Goal: Obtain resource: Obtain resource

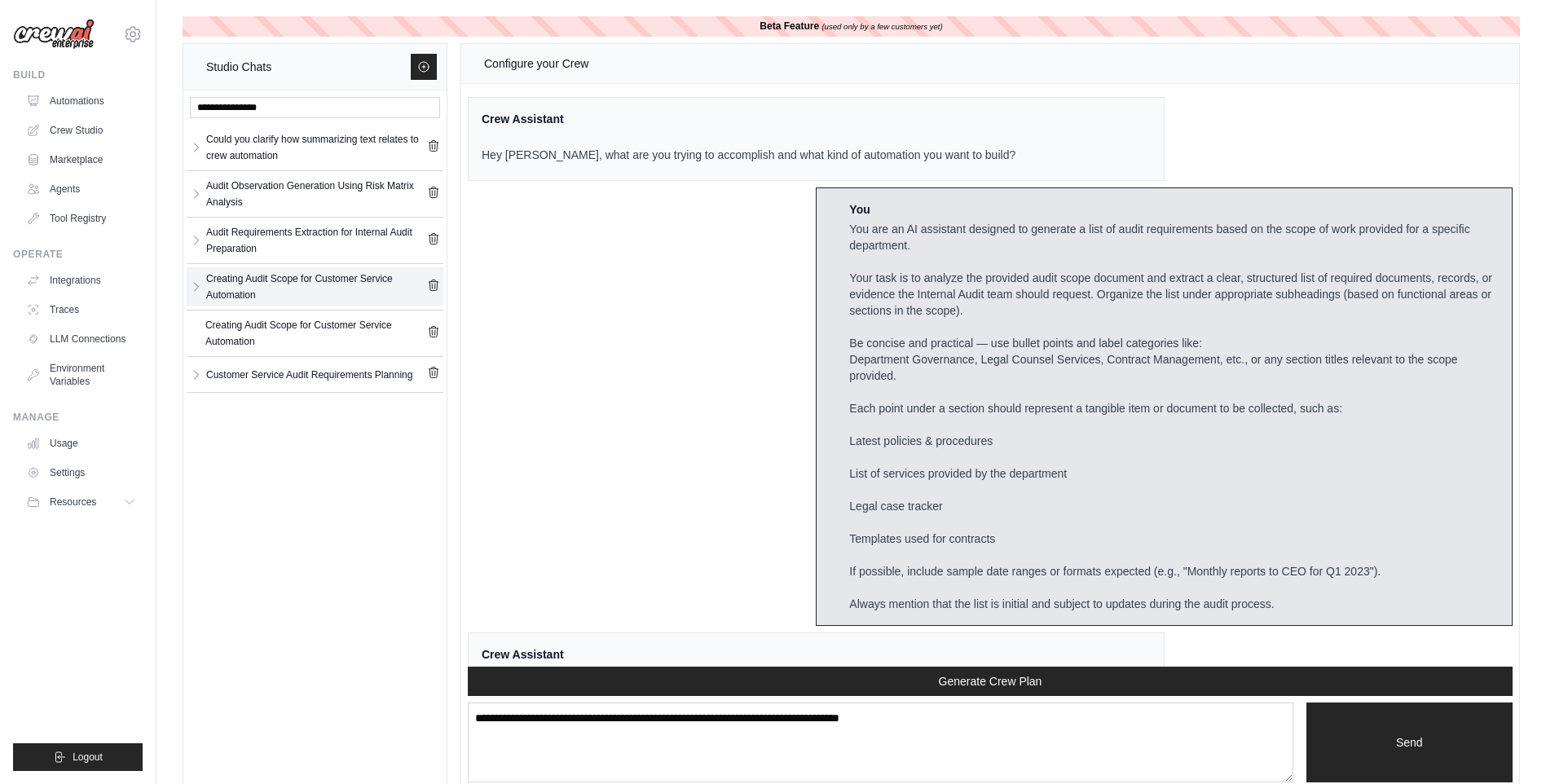
scroll to position [4074, 0]
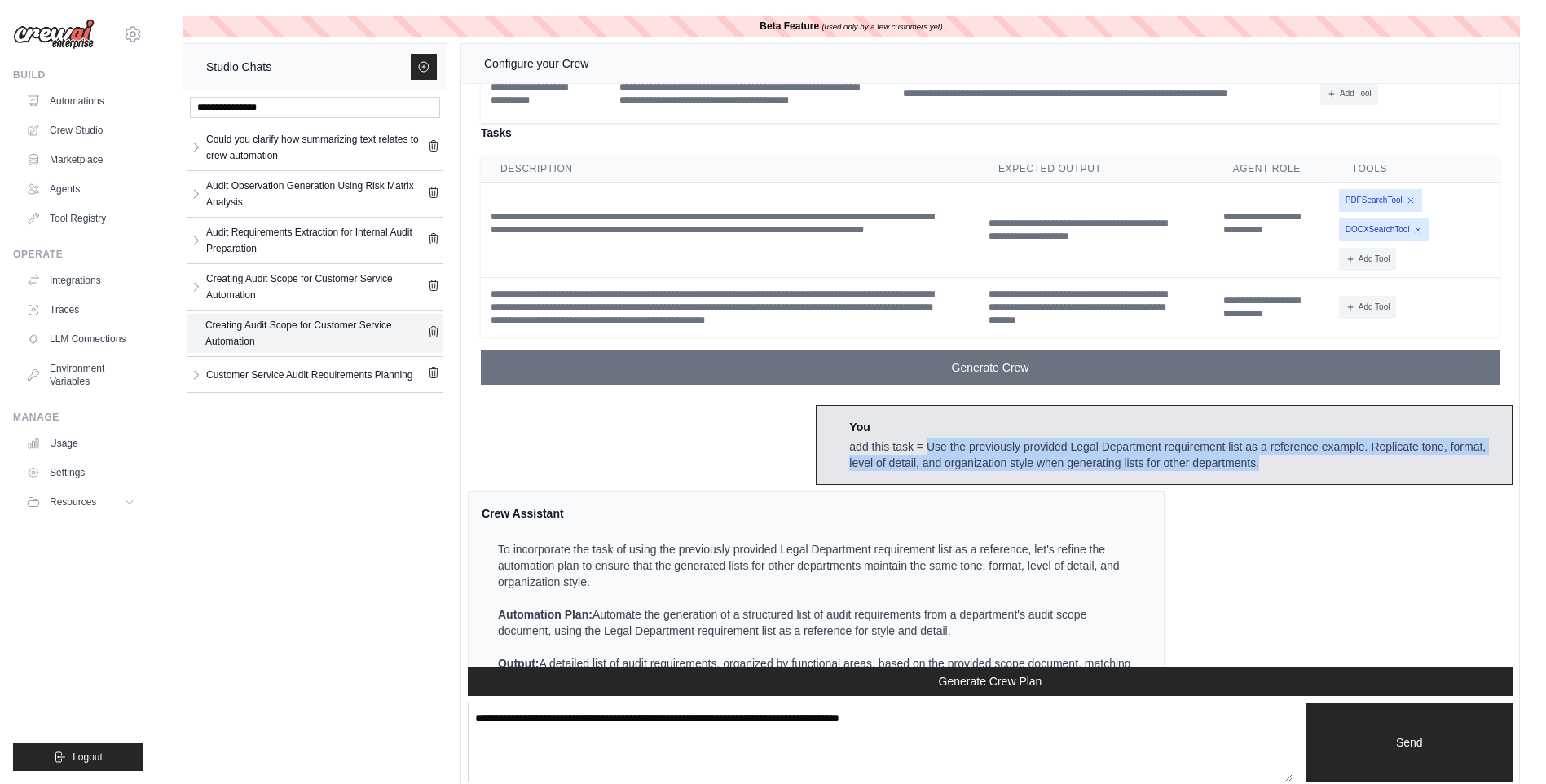
click at [325, 329] on div "Creating Audit Scope for Customer Service Automation" at bounding box center [316, 333] width 221 height 33
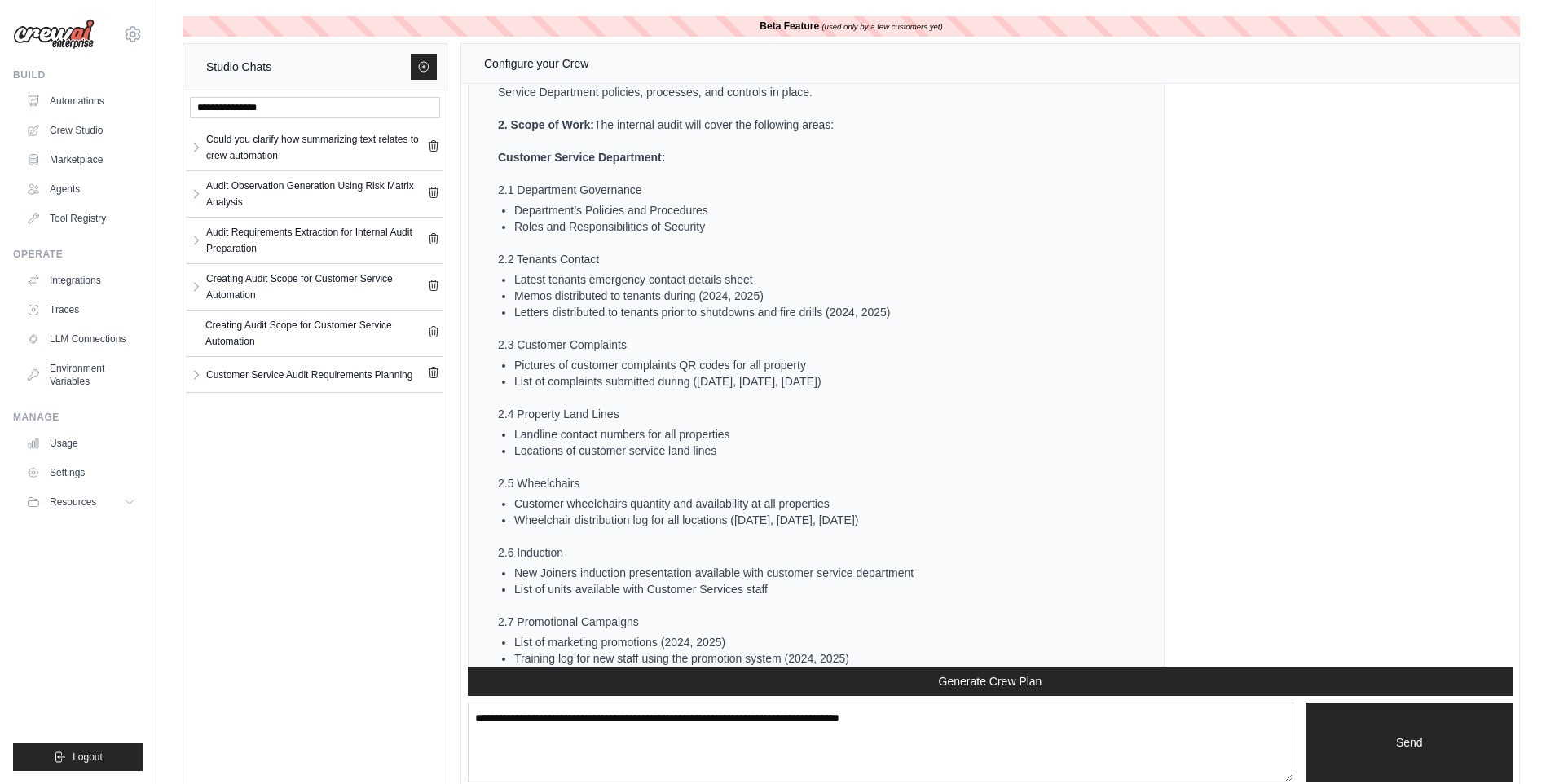
scroll to position [4171, 0]
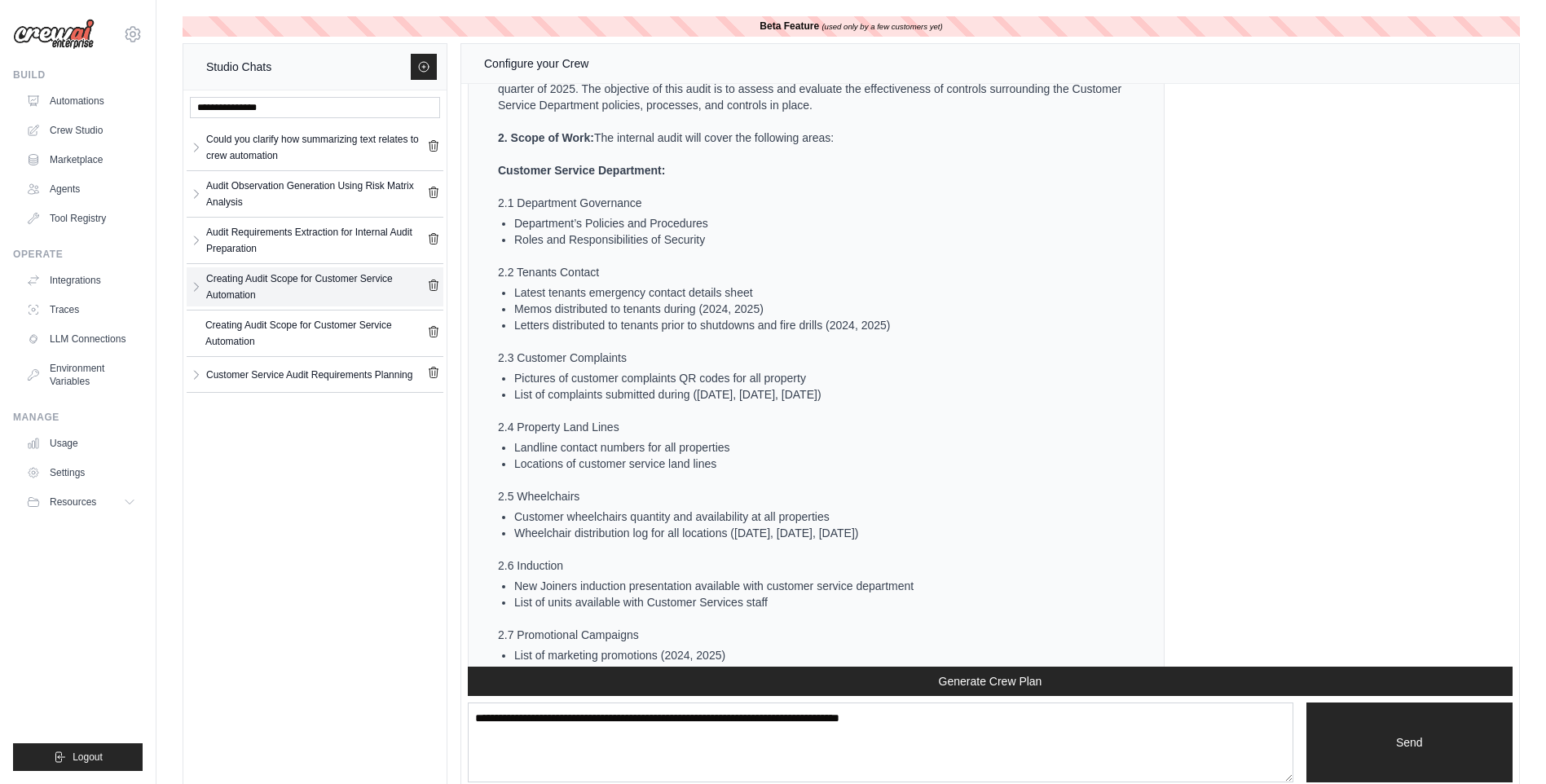
click at [239, 301] on div "Creating Audit Scope for Customer Service Automation" at bounding box center [316, 286] width 220 height 33
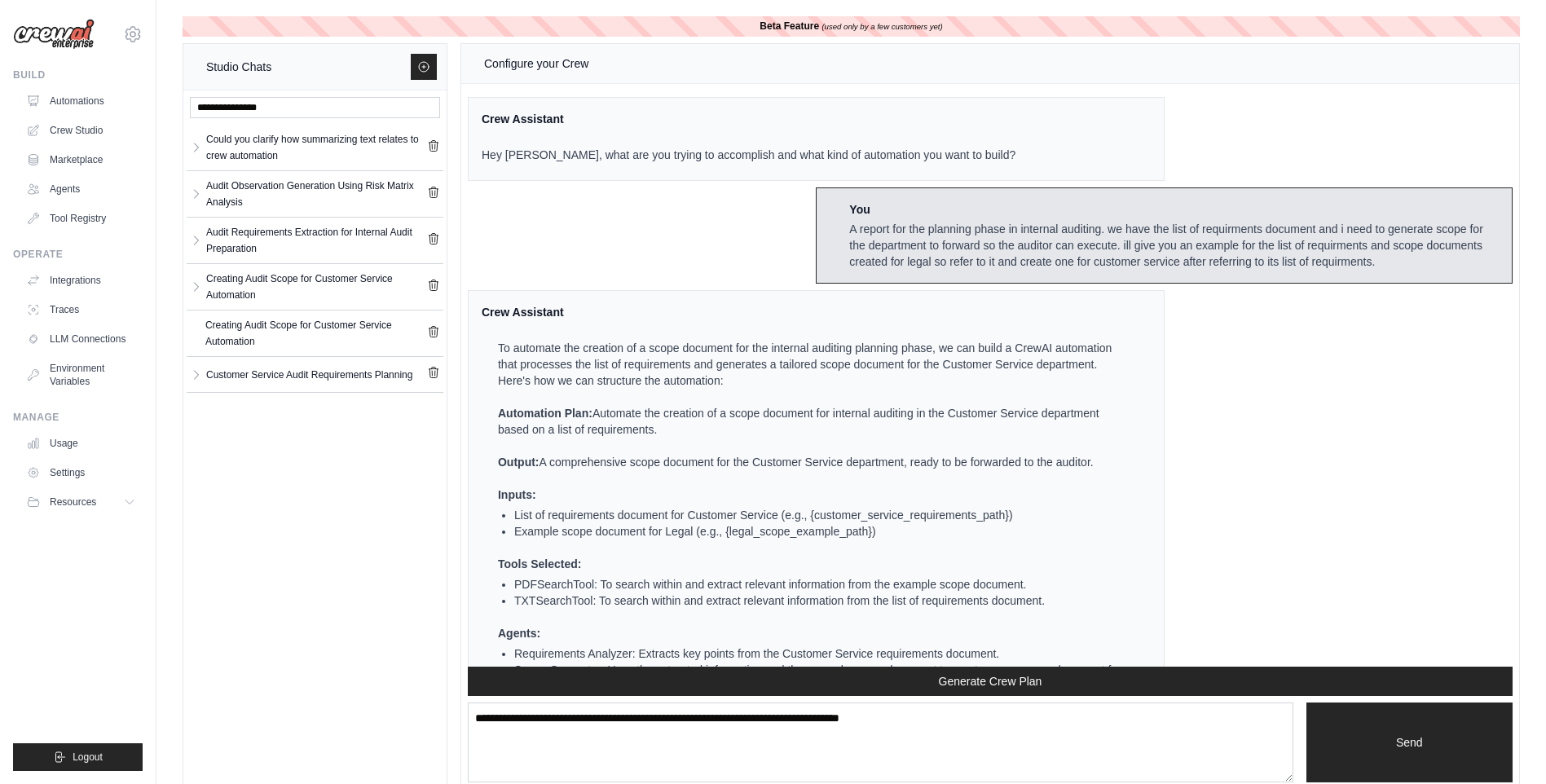
click at [849, 218] on div "You A report for the planning phase in internal auditing. we have the list of r…" at bounding box center [1174, 236] width 649 height 69
click at [846, 228] on div "You A report for the planning phase in internal auditing. we have the list of r…" at bounding box center [1164, 235] width 697 height 96
click at [1167, 236] on div "A report for the planning phase in internal auditing. we have the list of requi…" at bounding box center [1174, 244] width 649 height 49
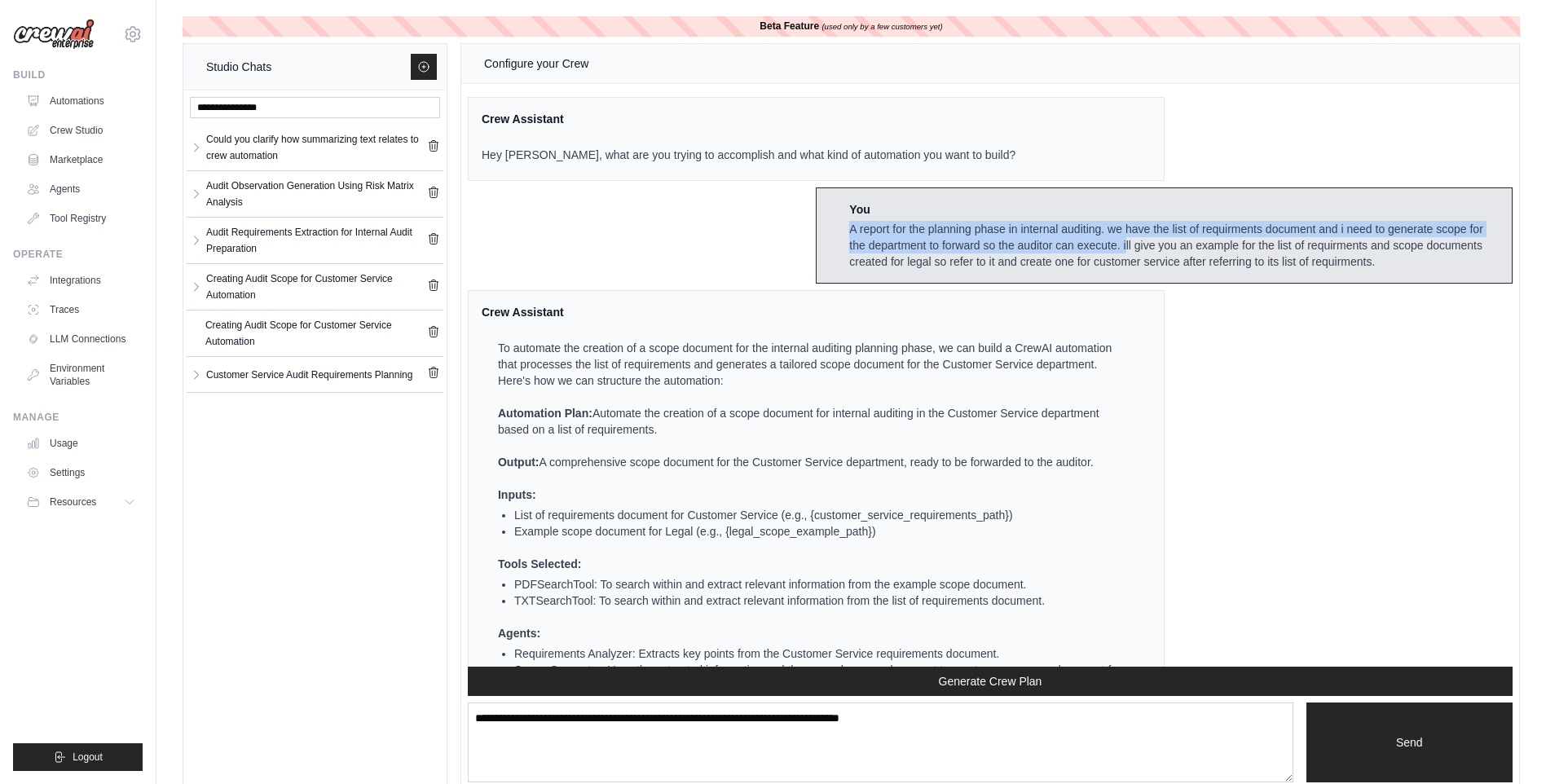
drag, startPoint x: 848, startPoint y: 232, endPoint x: 1122, endPoint y: 238, distance: 274.1
click at [1122, 238] on div "A report for the planning phase in internal auditing. we have the list of requi…" at bounding box center [1174, 244] width 649 height 49
copy div "A report for the planning phase in internal auditing. we have the list of requi…"
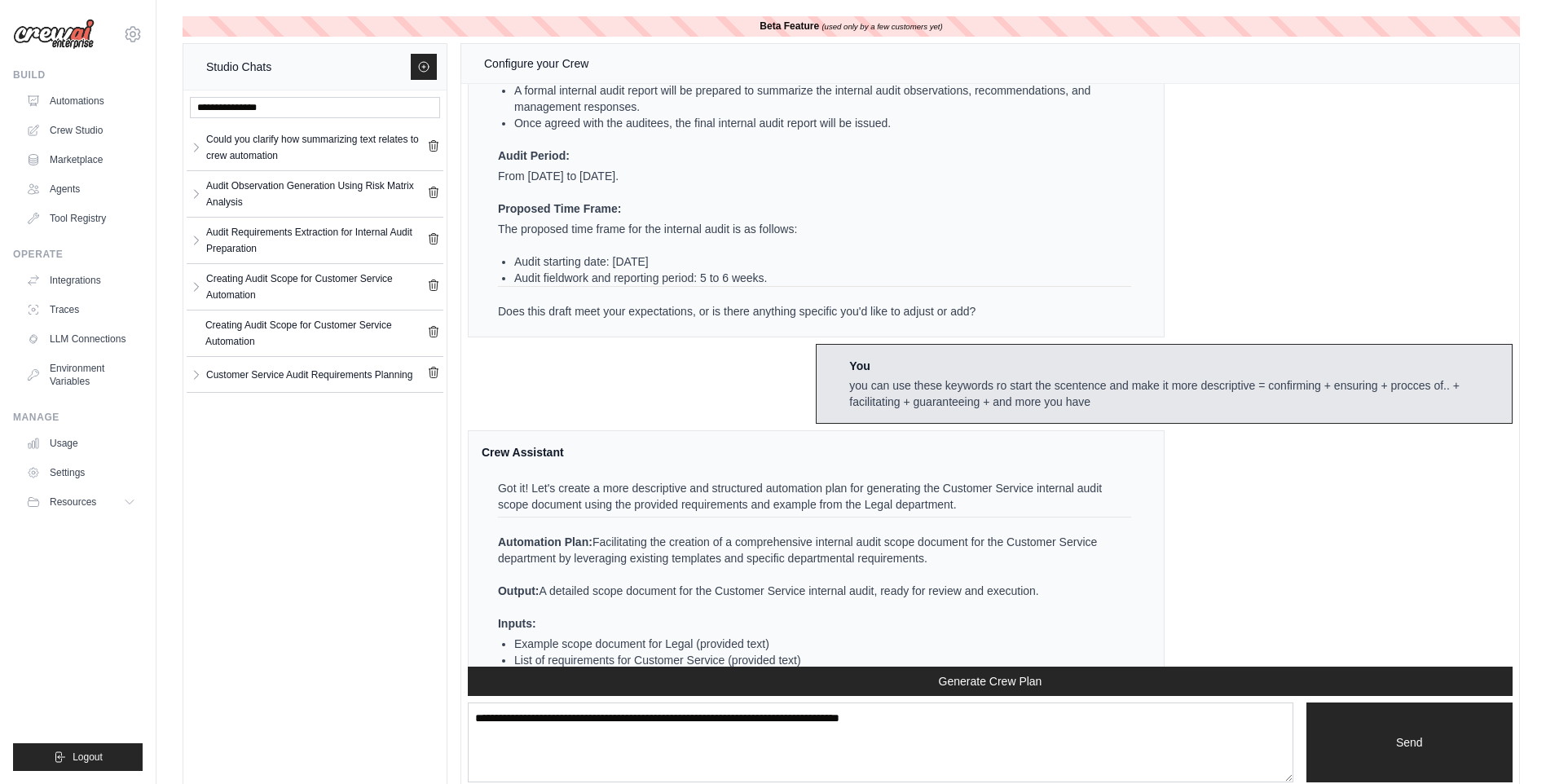
scroll to position [5865, 0]
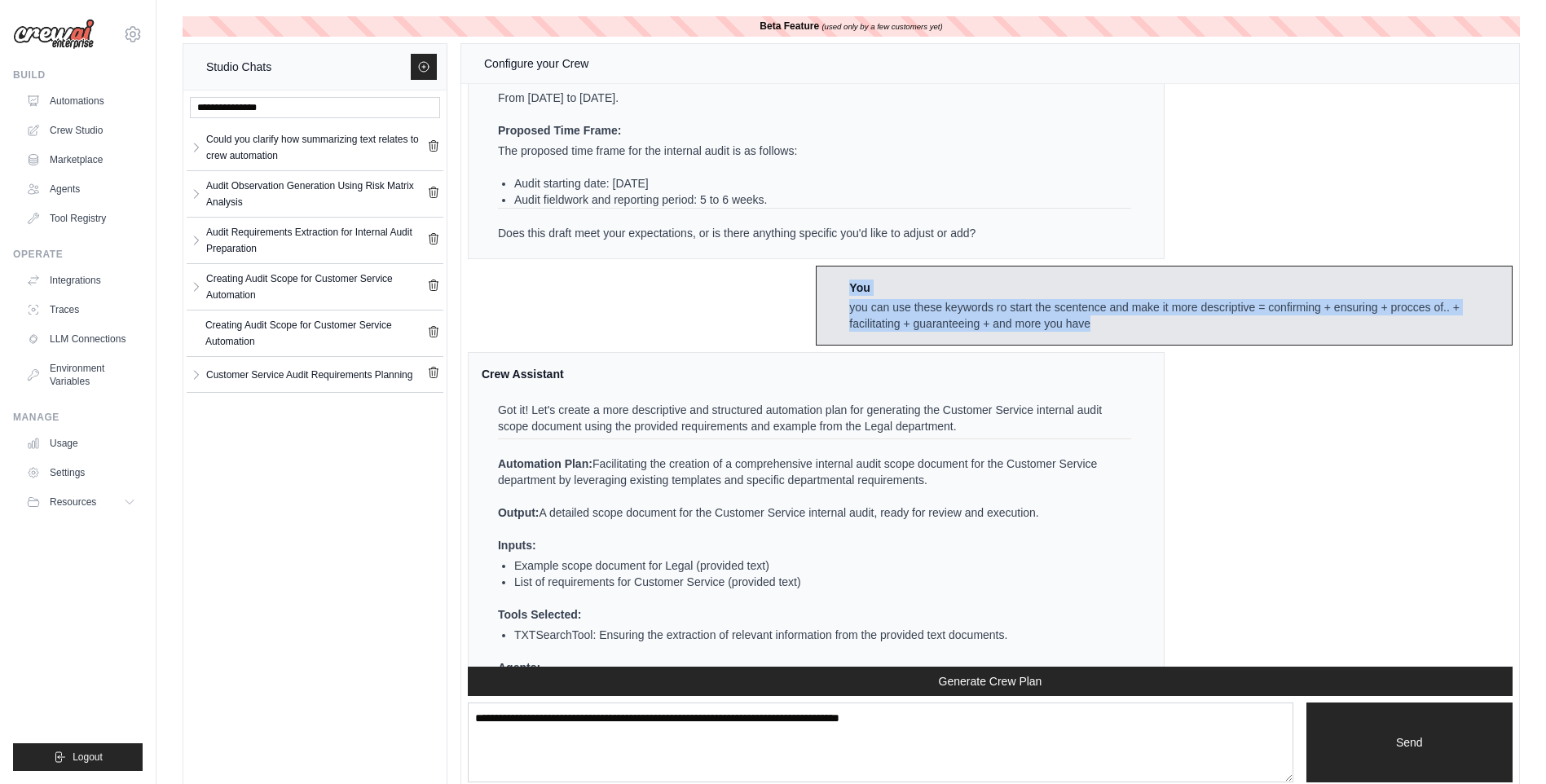
drag, startPoint x: 843, startPoint y: 310, endPoint x: 1120, endPoint y: 337, distance: 278.3
click at [1120, 337] on div "You you can use these keywords ro start the scentence and make it more descript…" at bounding box center [1164, 305] width 697 height 80
click at [1120, 332] on div "you can use these keywords ro start the scentence and make it more descriptive …" at bounding box center [1174, 316] width 649 height 33
drag, startPoint x: 1114, startPoint y: 338, endPoint x: 836, endPoint y: 328, distance: 278.2
click at [836, 328] on div "You you can use these keywords ro start the scentence and make it more descript…" at bounding box center [1164, 305] width 697 height 80
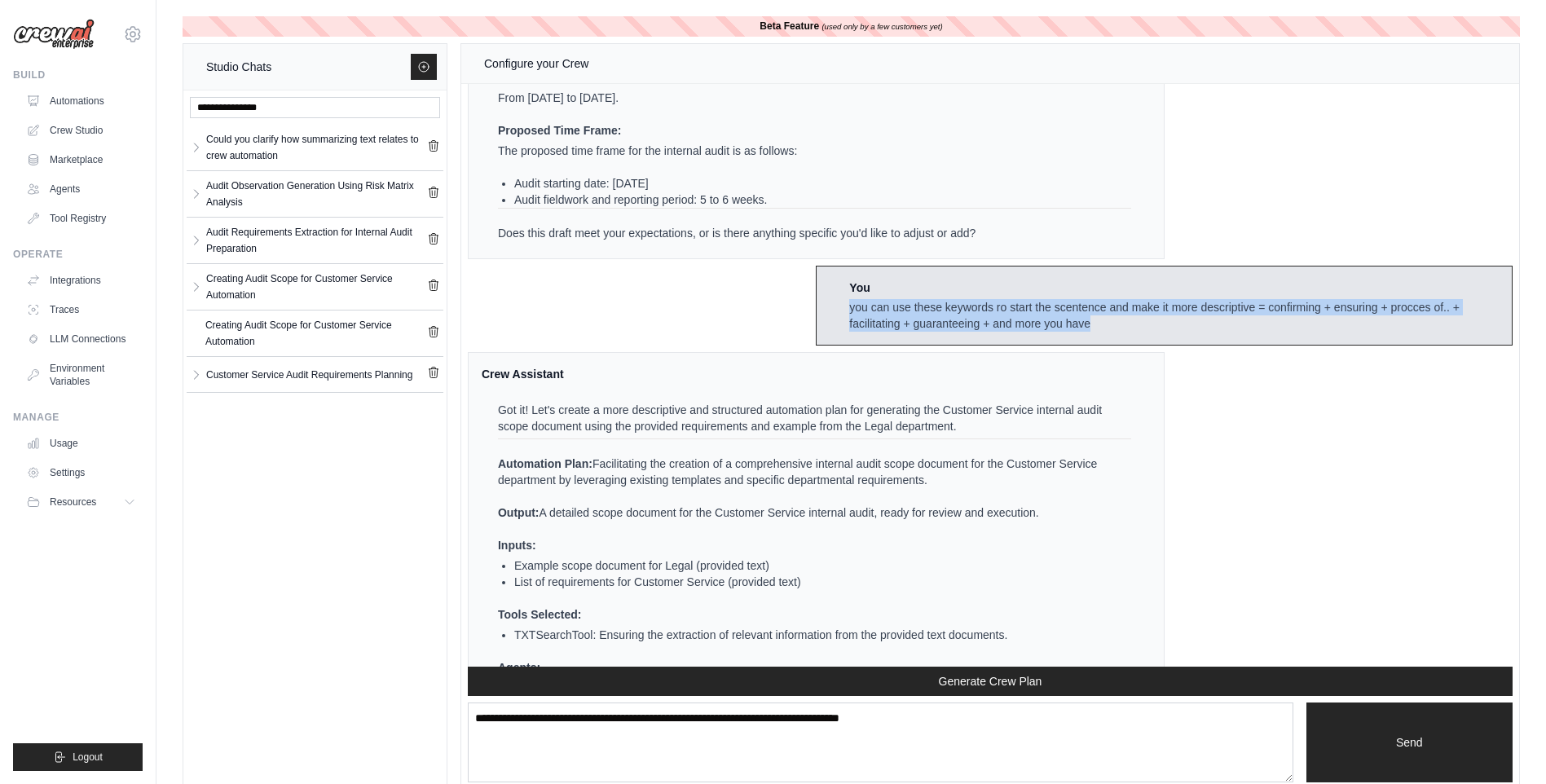
copy div "you can use these keywords ro start the scentence and make it more descriptive …"
